Goal: Task Accomplishment & Management: Manage account settings

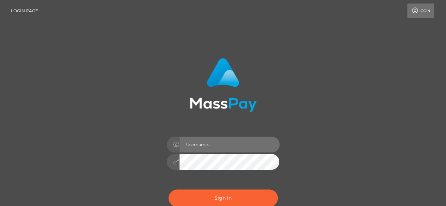
click at [228, 150] on input "text" at bounding box center [229, 145] width 100 height 16
type input "devv4760@gmail.com"
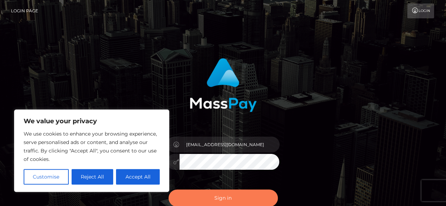
click at [239, 197] on button "Sign in" at bounding box center [222, 198] width 109 height 17
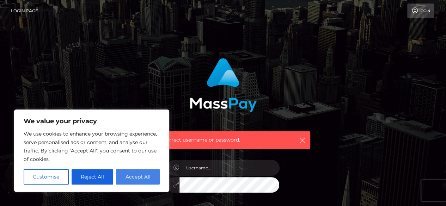
click at [141, 177] on button "Accept All" at bounding box center [138, 177] width 44 height 16
checkbox input "true"
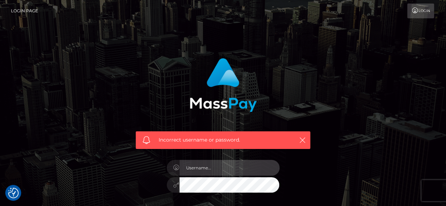
click at [208, 166] on input "text" at bounding box center [229, 168] width 100 height 16
type input "devv4760@gmail.com"
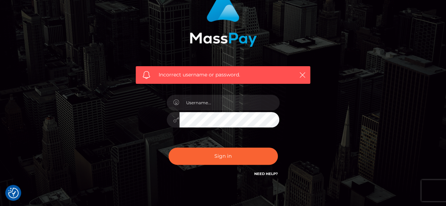
scroll to position [67, 0]
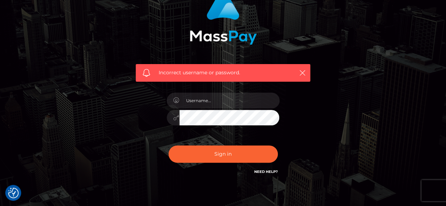
click at [260, 170] on link "Need Help?" at bounding box center [266, 172] width 24 height 5
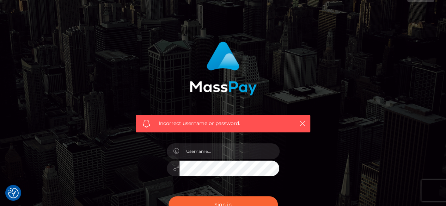
scroll to position [0, 0]
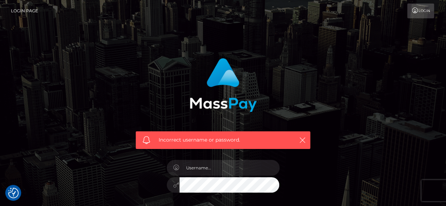
click at [426, 9] on link "Login" at bounding box center [420, 11] width 27 height 15
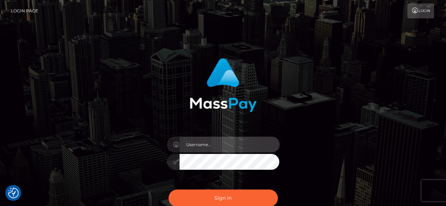
click at [256, 148] on input "text" at bounding box center [229, 145] width 100 height 16
type input "[EMAIL_ADDRESS][DOMAIN_NAME]"
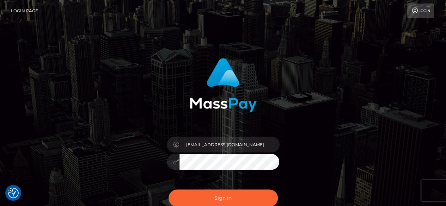
click at [168, 190] on button "Sign in" at bounding box center [222, 198] width 109 height 17
